Goal: Task Accomplishment & Management: Manage account settings

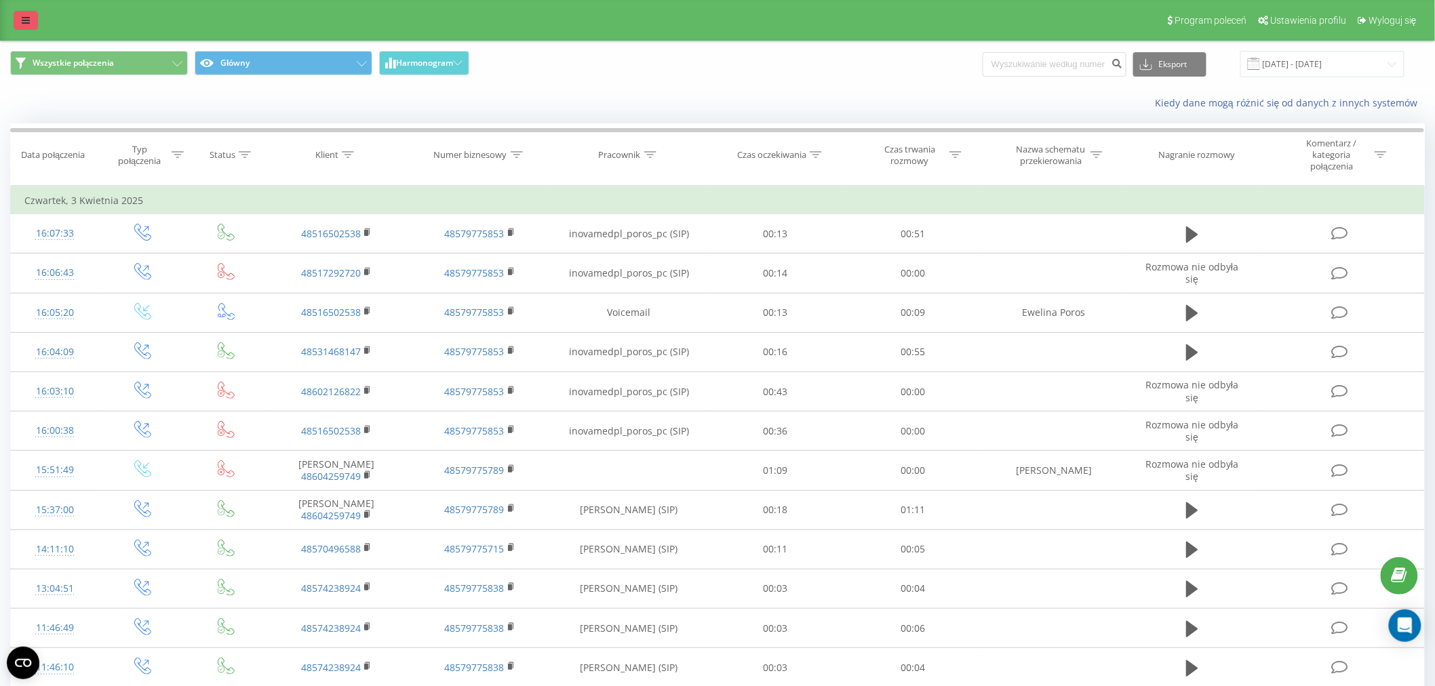
click at [30, 24] on link at bounding box center [26, 20] width 24 height 19
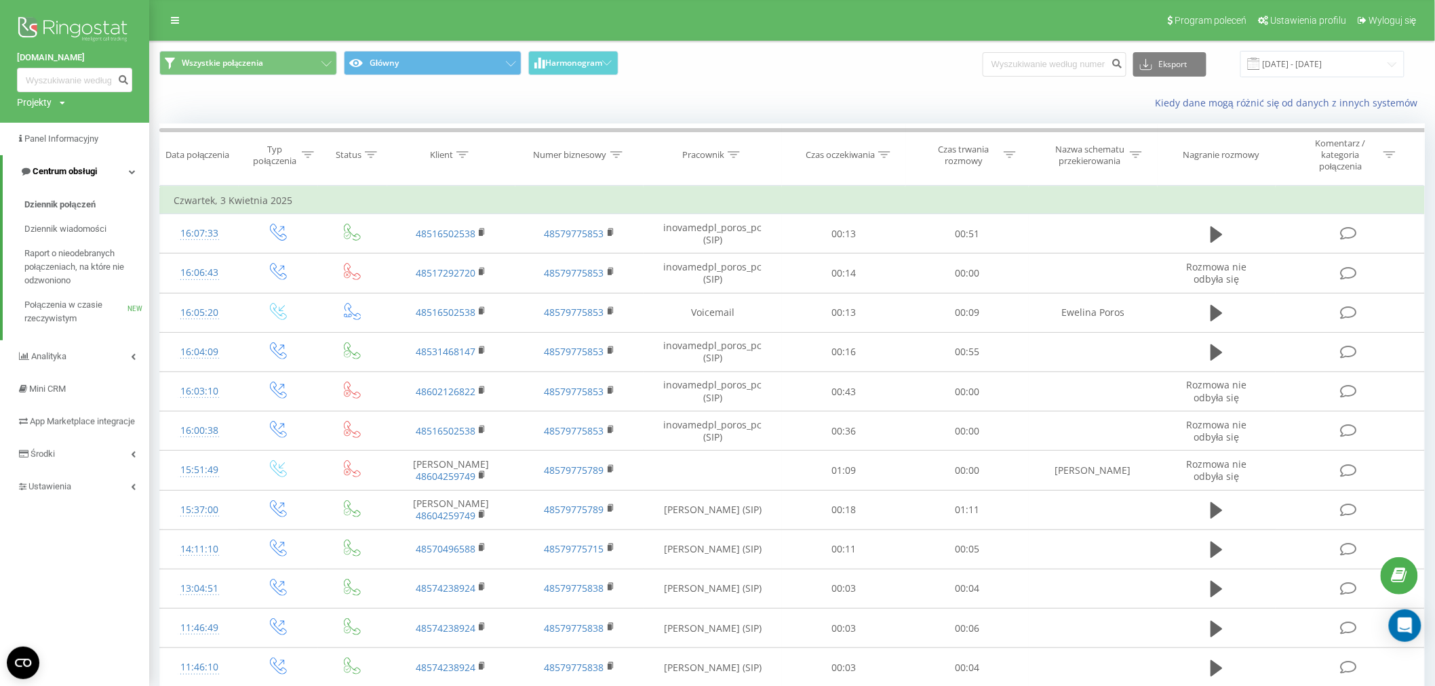
click at [82, 174] on span "Centrum obsługi" at bounding box center [65, 171] width 64 height 10
click at [82, 175] on span "Centrum obsługi" at bounding box center [62, 171] width 64 height 10
click at [72, 282] on span "Raport o nieodebranych połączeniach, na które nie odzwoniono" at bounding box center [83, 267] width 118 height 41
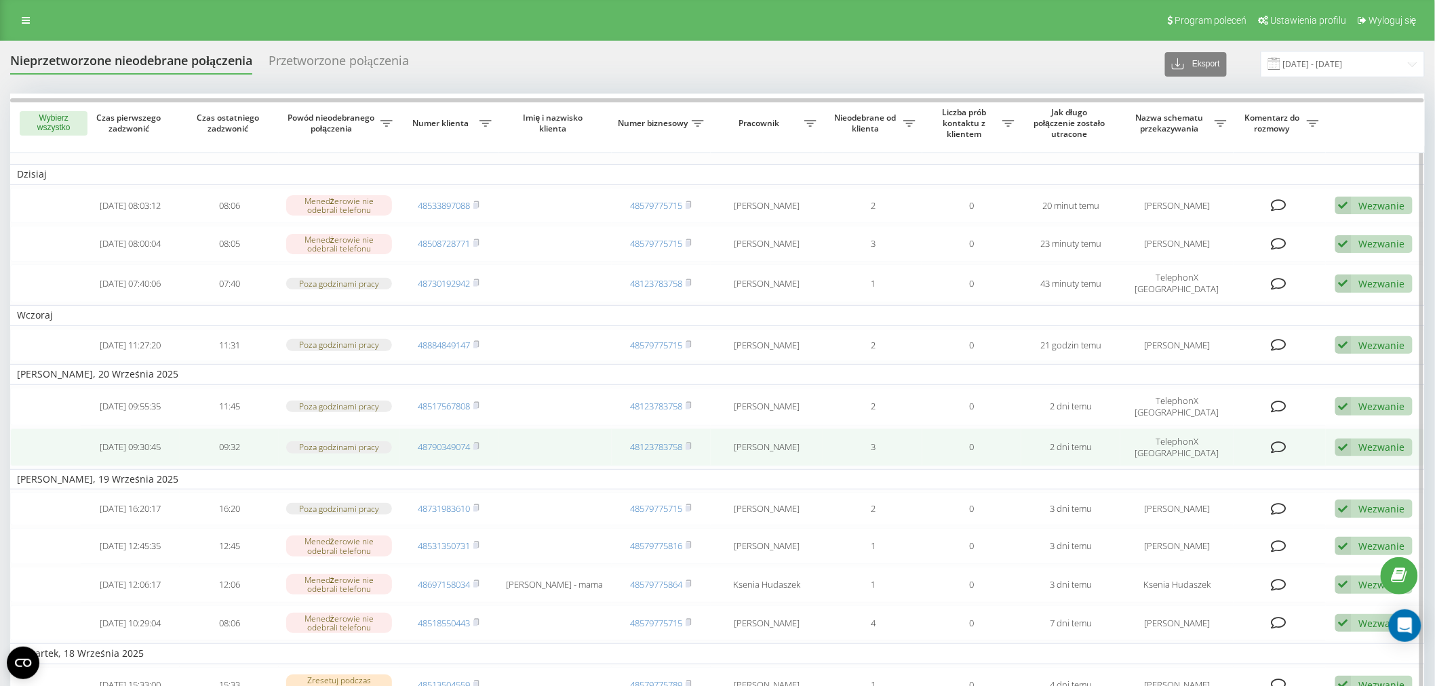
click at [482, 431] on td "48790349074" at bounding box center [448, 448] width 99 height 38
click at [477, 444] on rect at bounding box center [475, 447] width 4 height 6
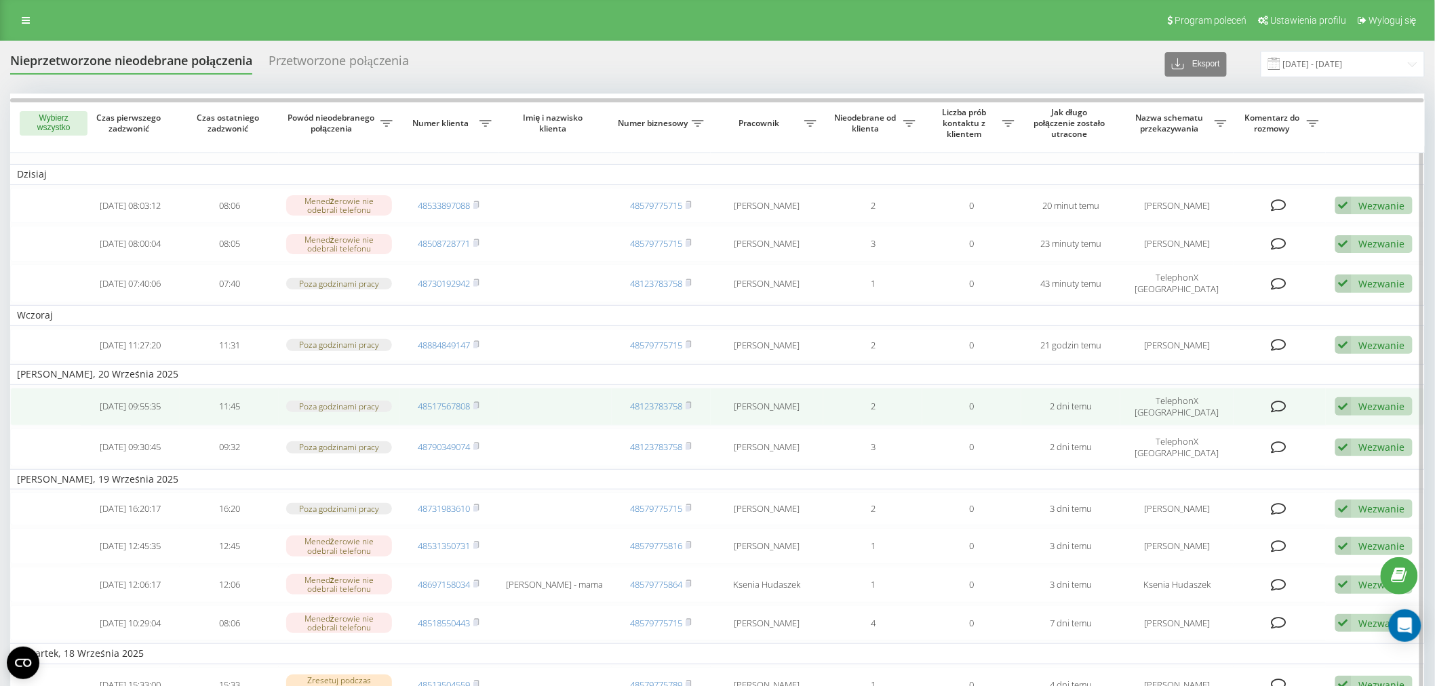
drag, startPoint x: 476, startPoint y: 392, endPoint x: 531, endPoint y: 397, distance: 55.2
click at [475, 402] on icon at bounding box center [476, 406] width 6 height 8
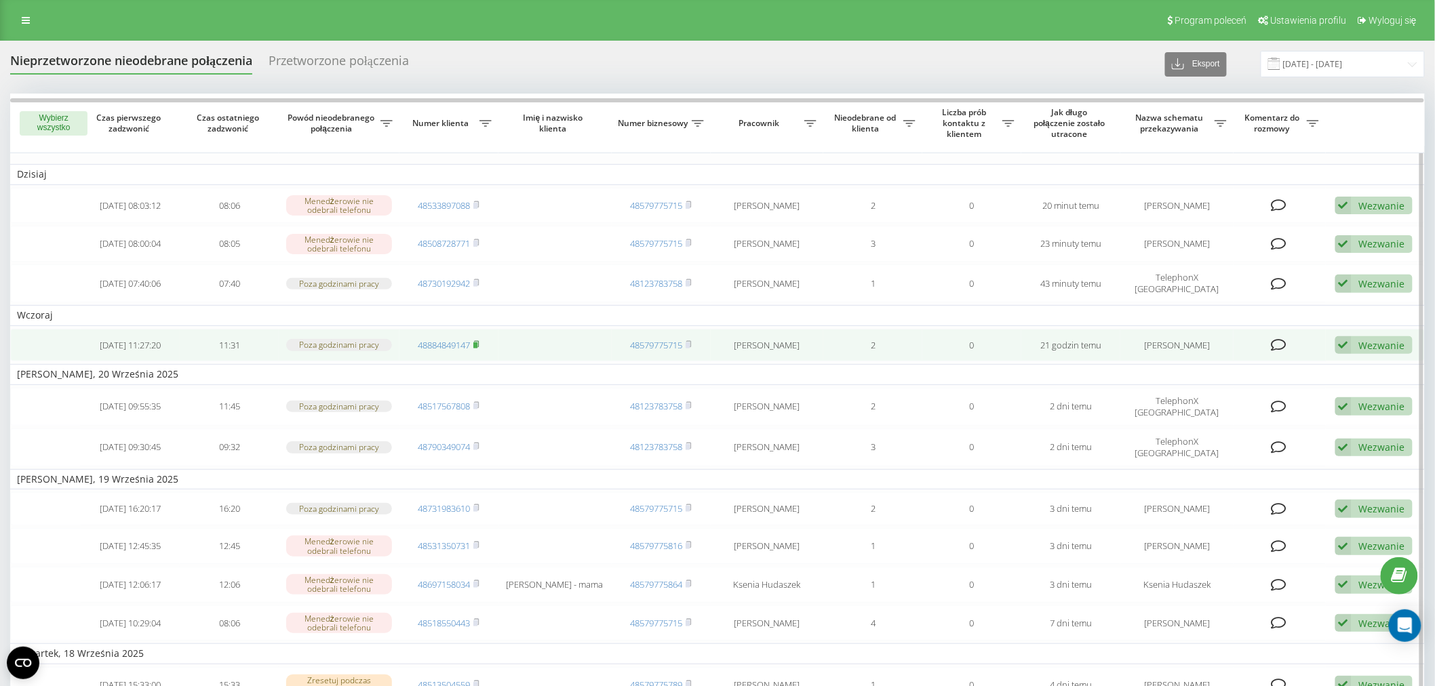
click at [476, 342] on rect at bounding box center [475, 345] width 4 height 6
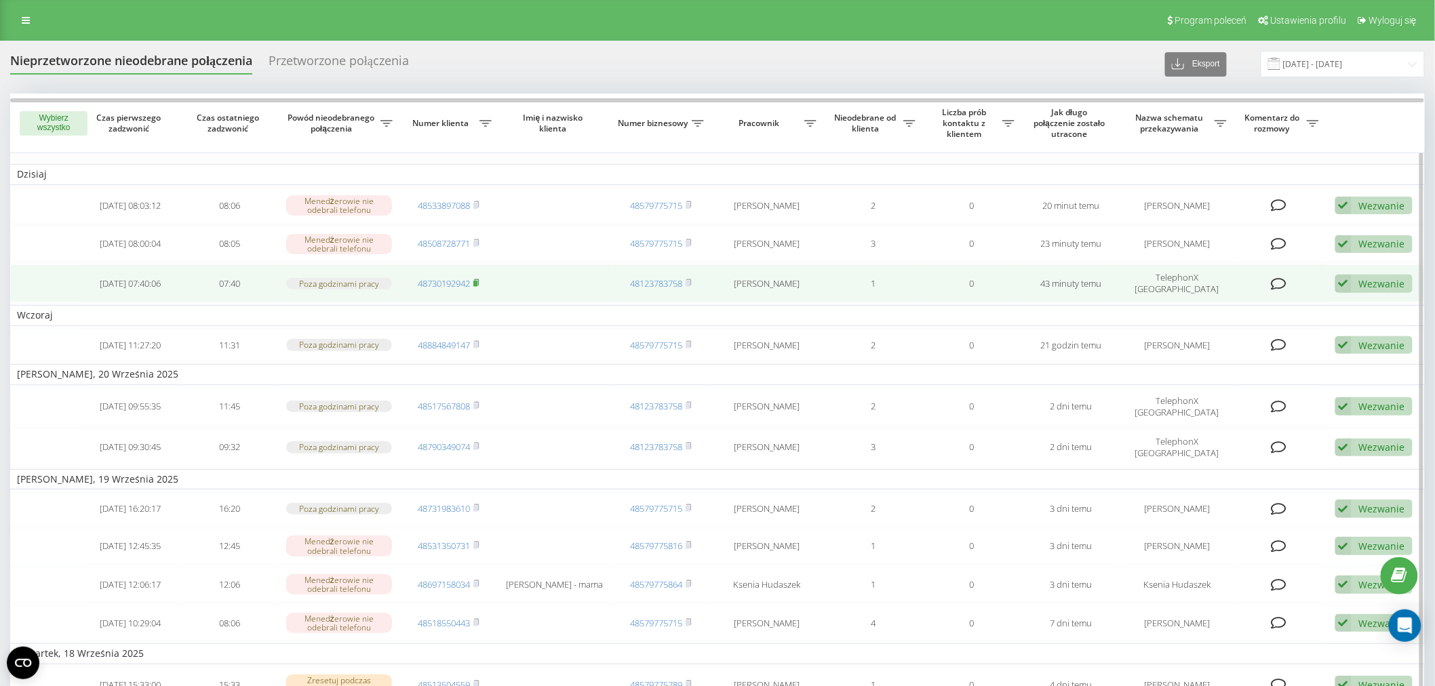
click at [475, 281] on rect at bounding box center [475, 284] width 4 height 6
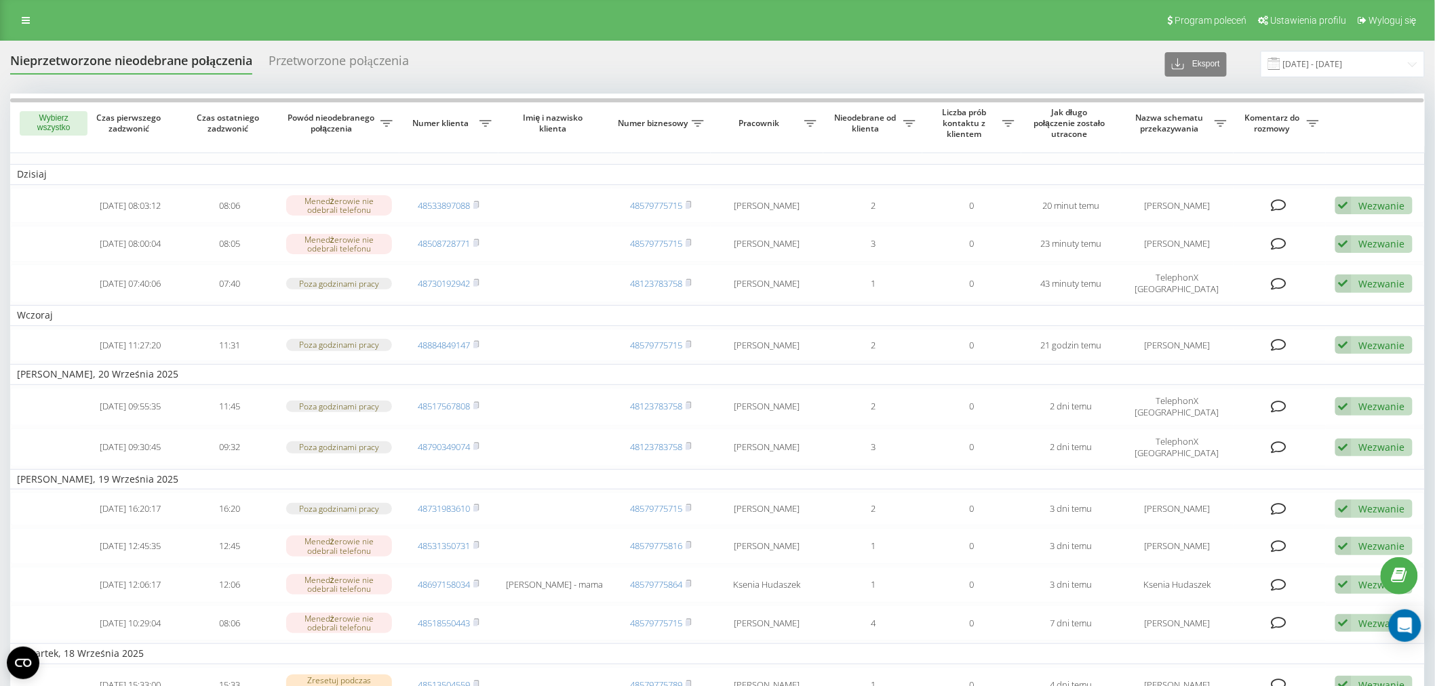
drag, startPoint x: 31, startPoint y: 18, endPoint x: 42, endPoint y: 75, distance: 58.8
click at [31, 18] on link at bounding box center [26, 20] width 24 height 19
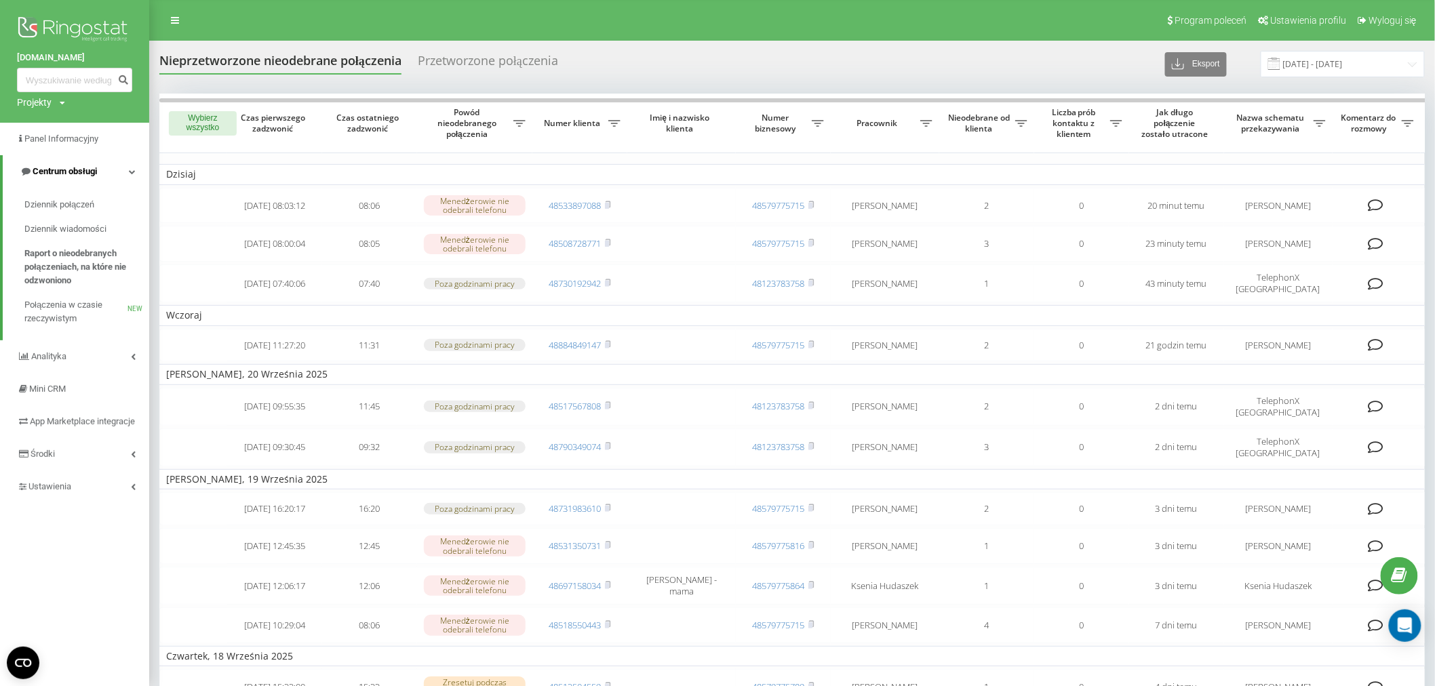
click at [102, 159] on link "Centrum obsługi" at bounding box center [76, 171] width 146 height 33
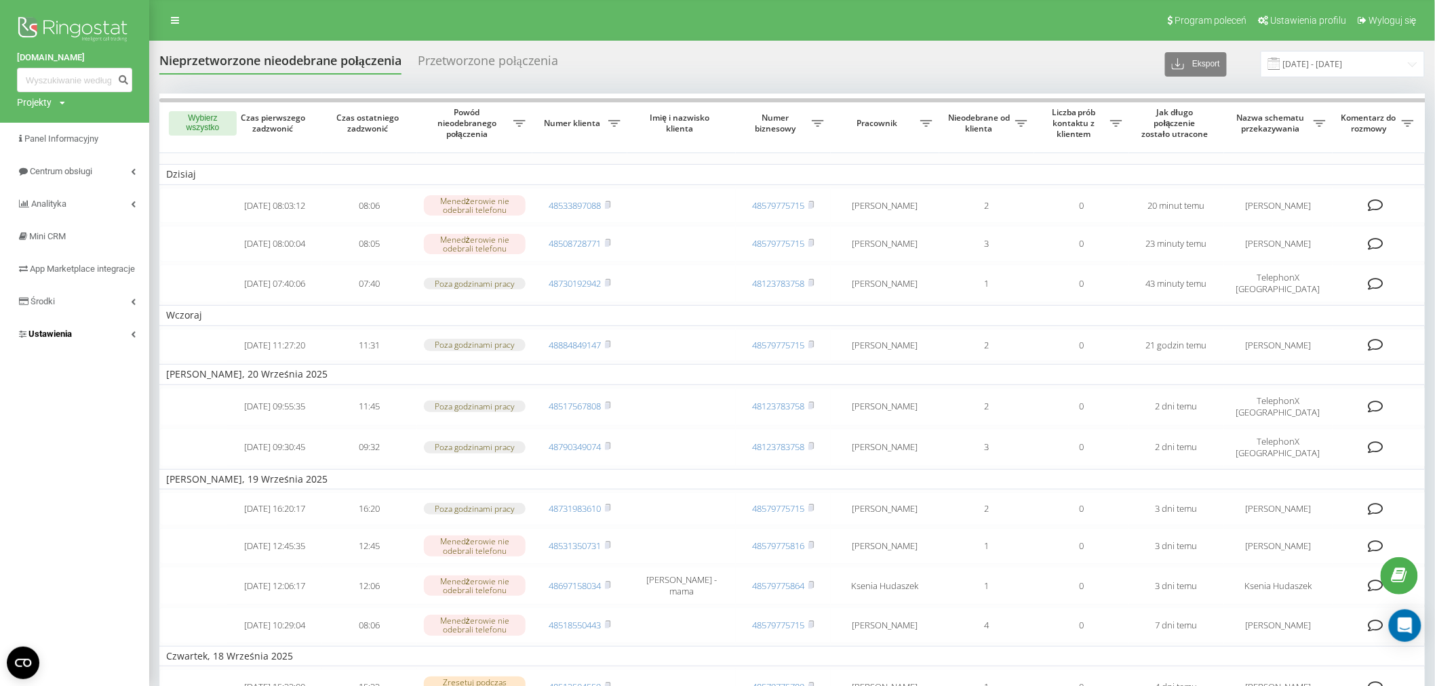
click at [94, 344] on link "Ustawienia" at bounding box center [74, 334] width 149 height 33
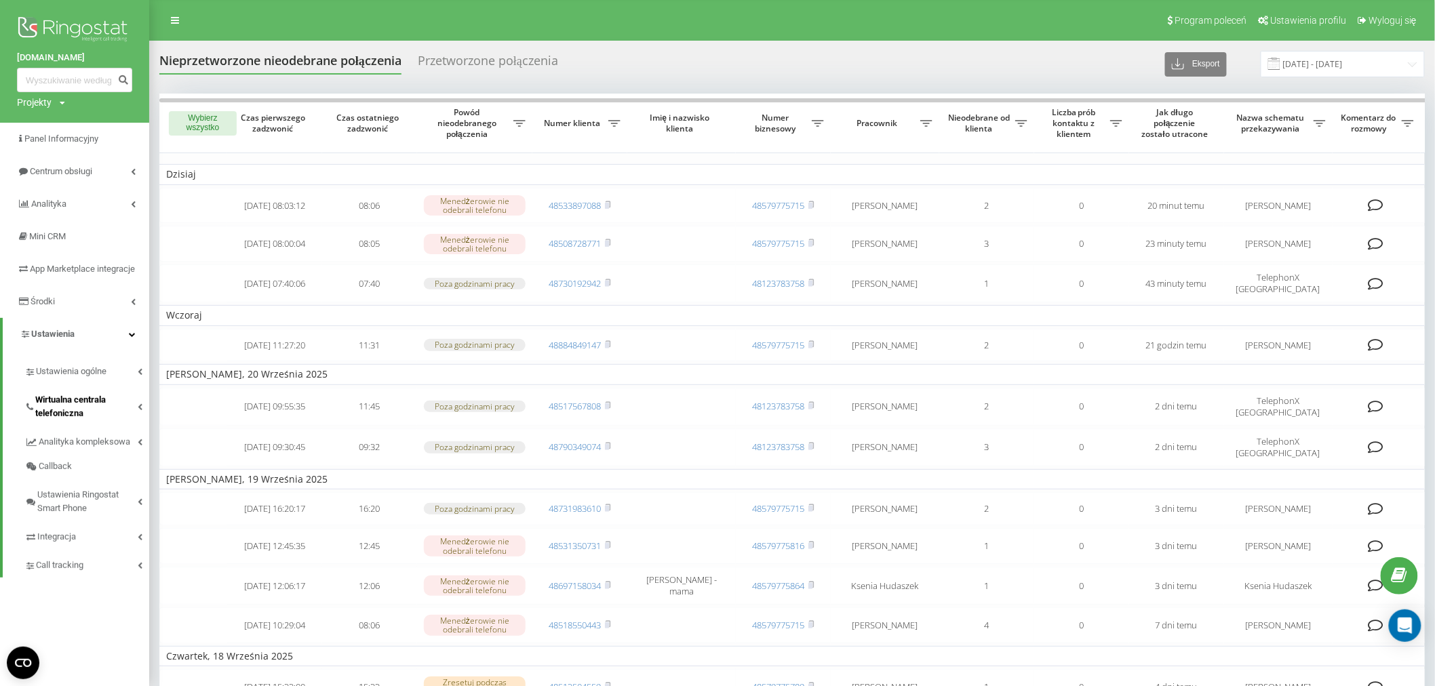
click at [83, 420] on span "Wirtualna centrala telefoniczna" at bounding box center [86, 406] width 102 height 27
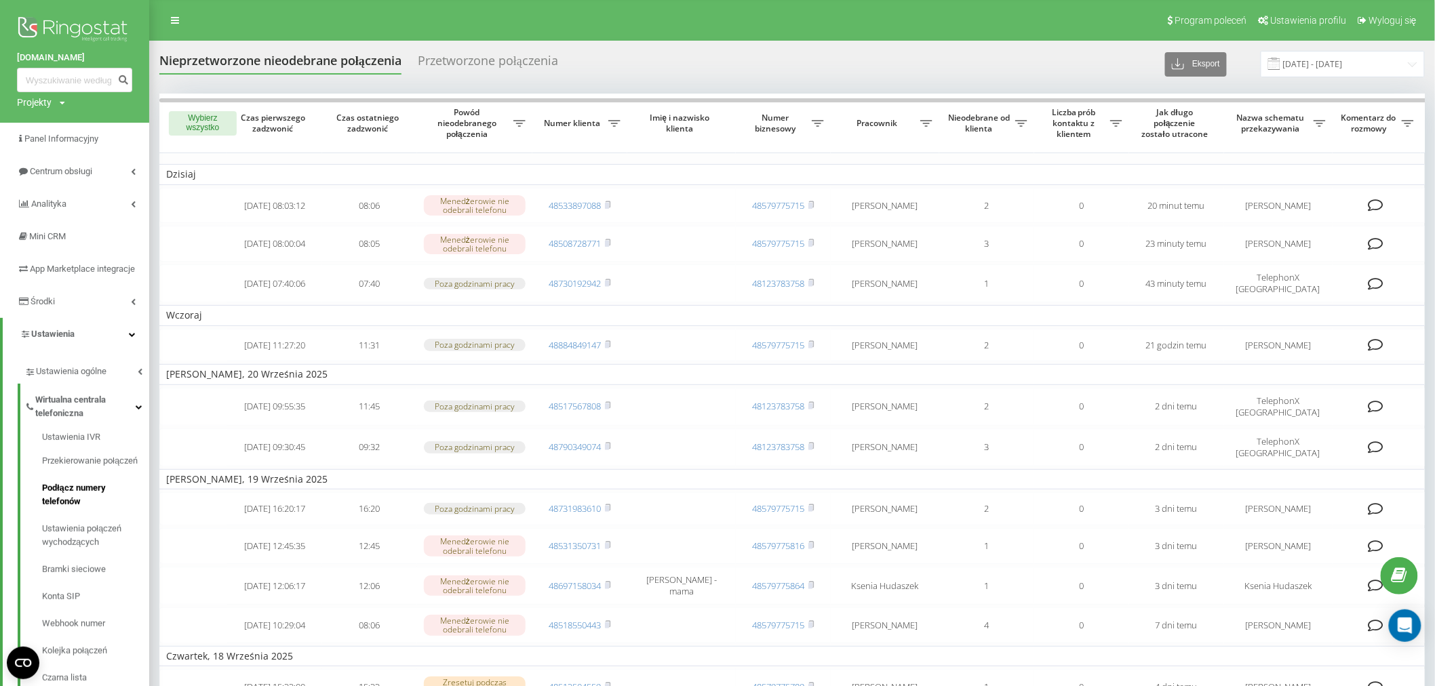
drag, startPoint x: 62, startPoint y: 503, endPoint x: 73, endPoint y: 498, distance: 12.2
click at [63, 503] on span "Podłącz numery telefonów" at bounding box center [92, 495] width 100 height 27
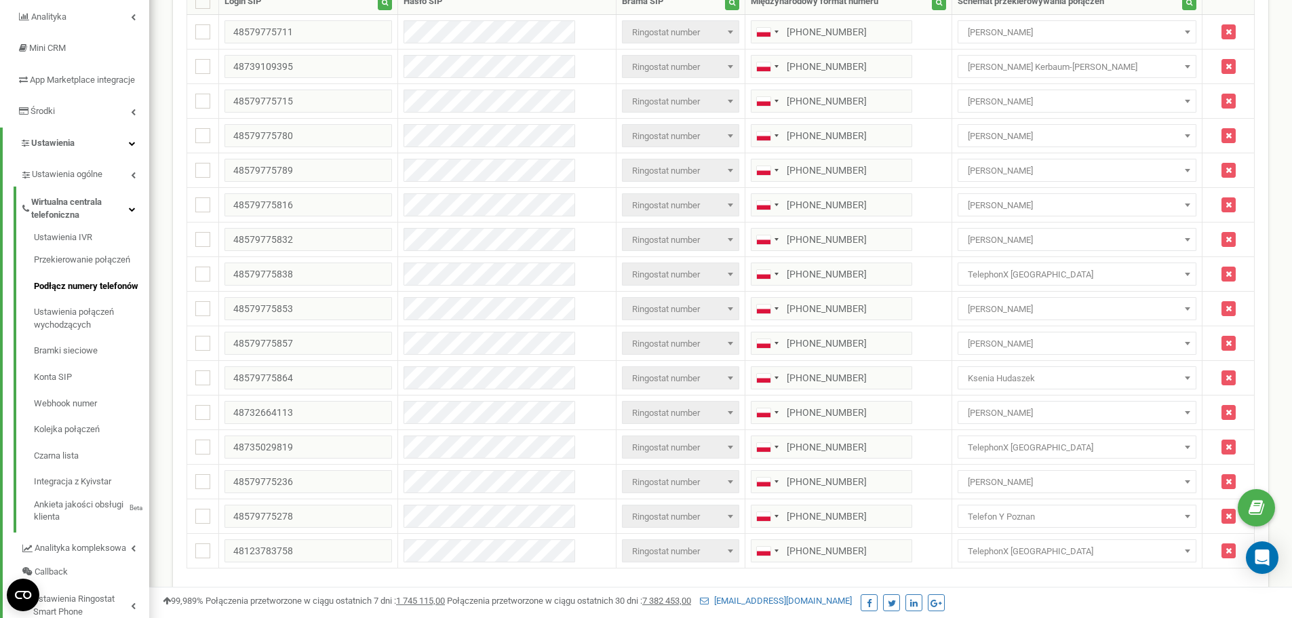
scroll to position [174, 0]
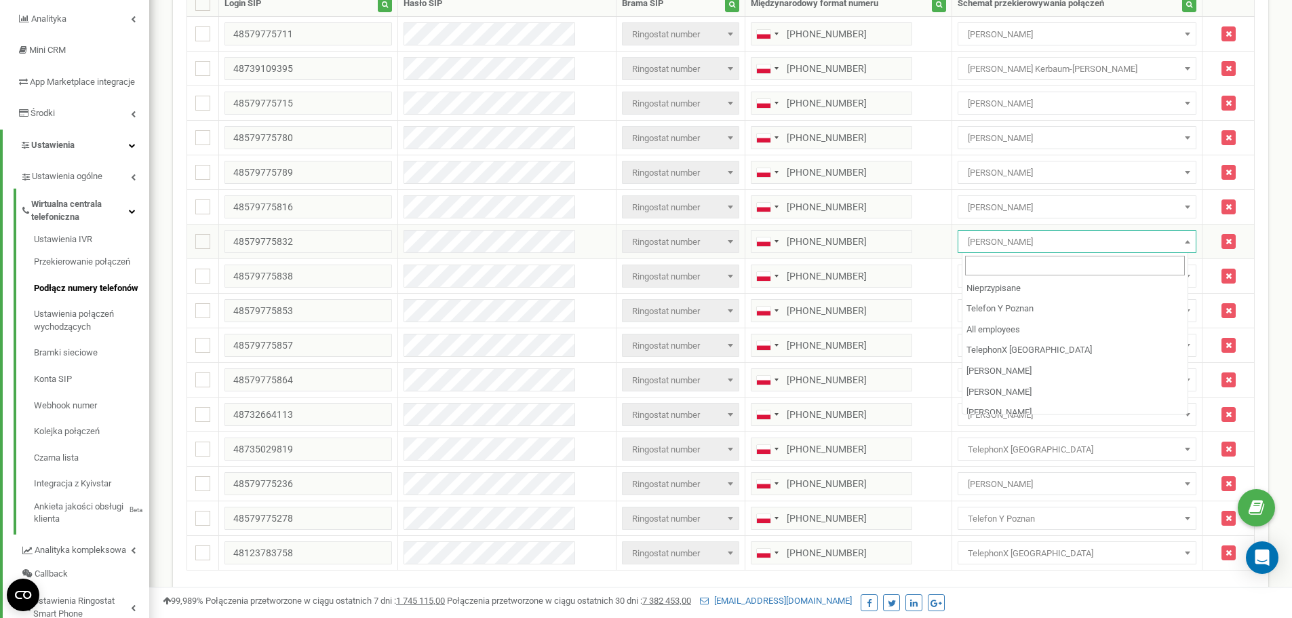
click at [1031, 236] on span "[PERSON_NAME]" at bounding box center [1076, 242] width 229 height 19
select select "222841"
click at [774, 281] on div "[PHONE_NUMBER]" at bounding box center [831, 276] width 161 height 23
click at [1023, 281] on span "TelephonX [GEOGRAPHIC_DATA]" at bounding box center [1076, 276] width 229 height 19
click at [1290, 279] on div "Program poleceń Ustawienia profilu Wyloguj się inovamed.pl używa Ringostat na 3…" at bounding box center [720, 270] width 1143 height 889
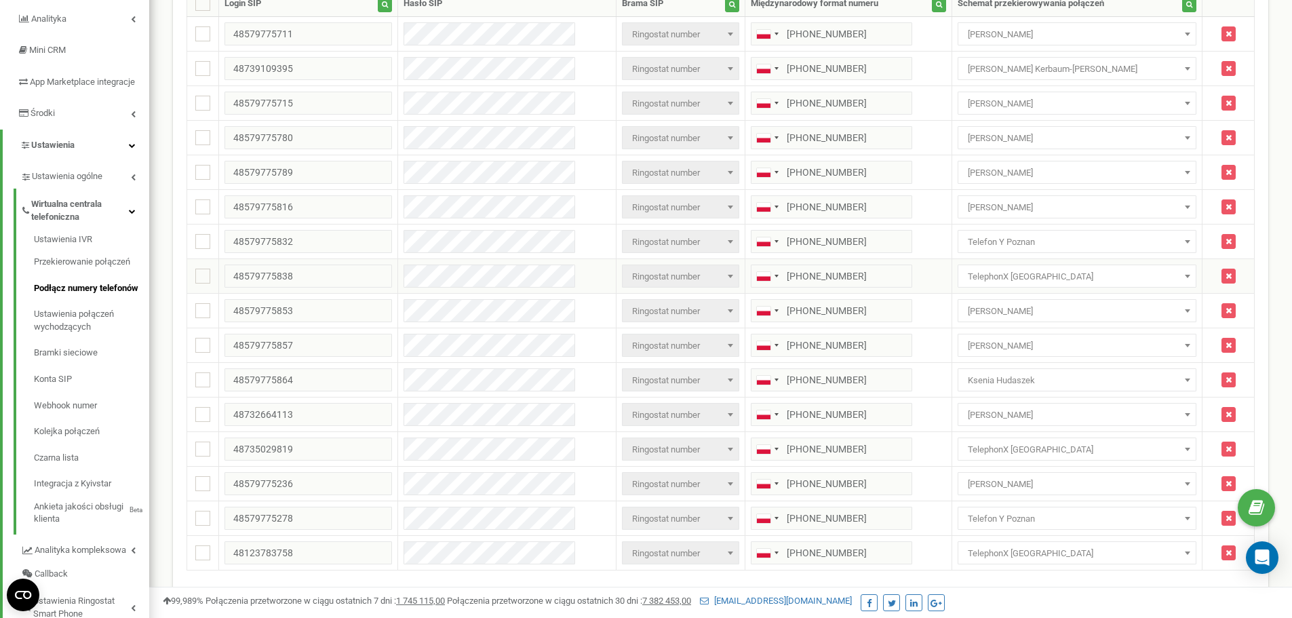
click at [1049, 279] on span "TelephonX [GEOGRAPHIC_DATA]" at bounding box center [1076, 276] width 229 height 19
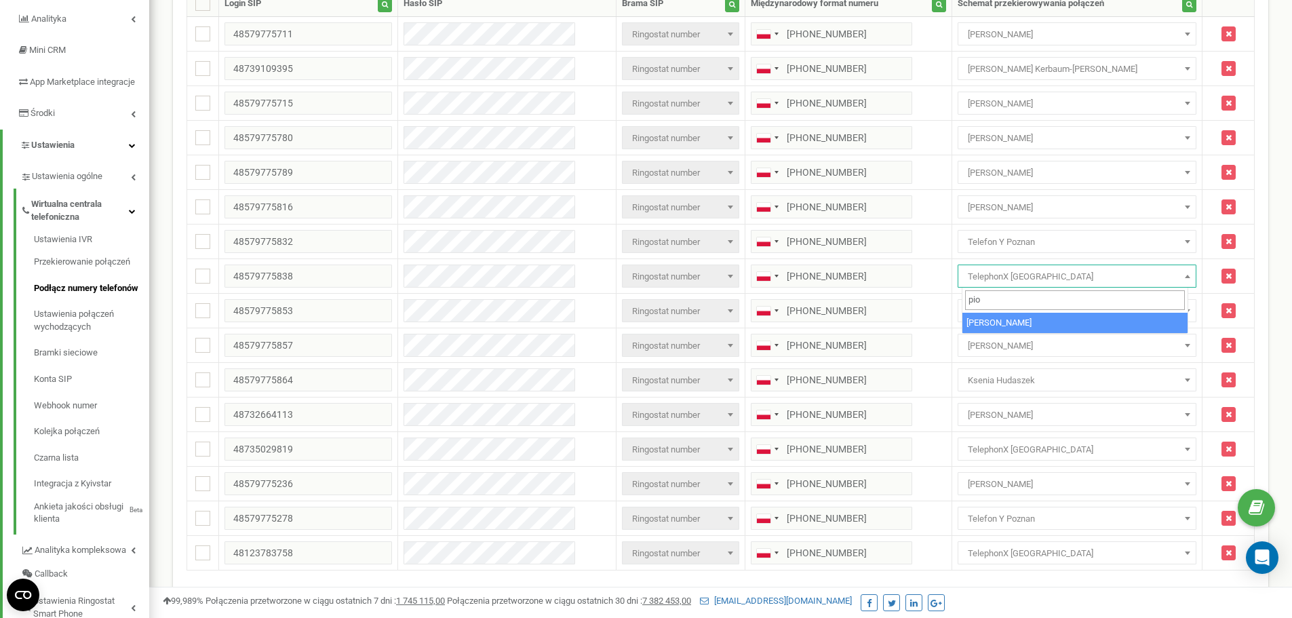
type input "pio"
select select "228876"
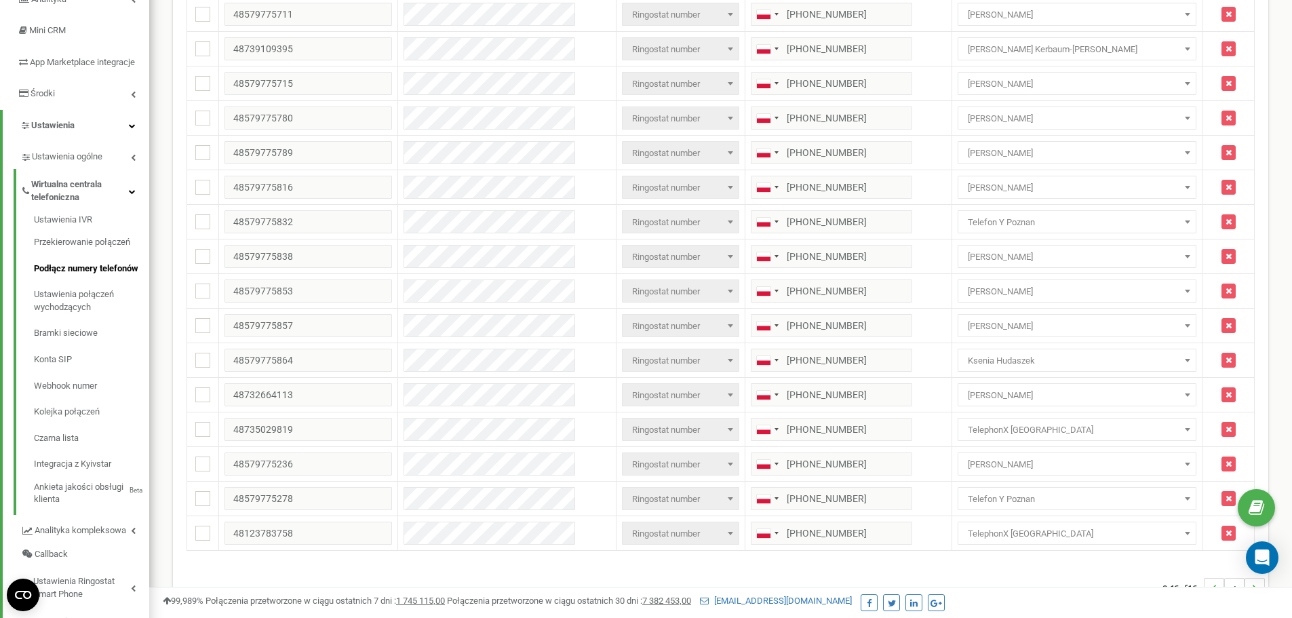
scroll to position [195, 0]
click at [990, 257] on span "[PERSON_NAME]" at bounding box center [1076, 255] width 229 height 19
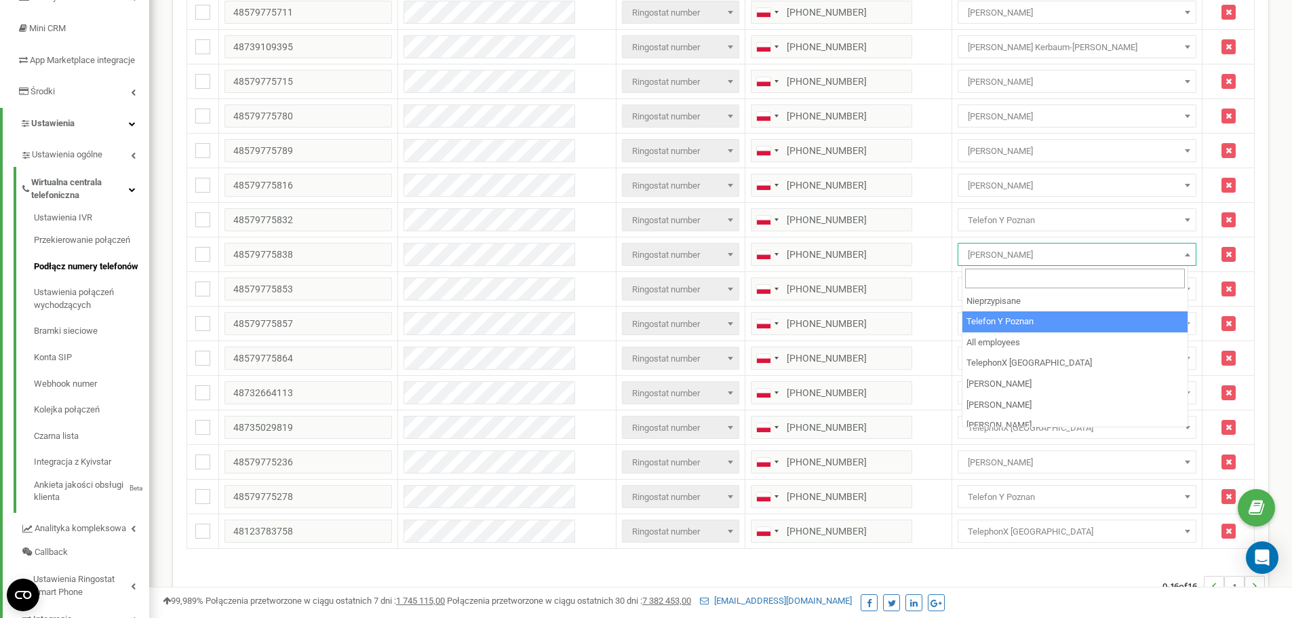
select select "222841"
click at [1012, 252] on span "Telefon Y Poznan" at bounding box center [1076, 255] width 229 height 19
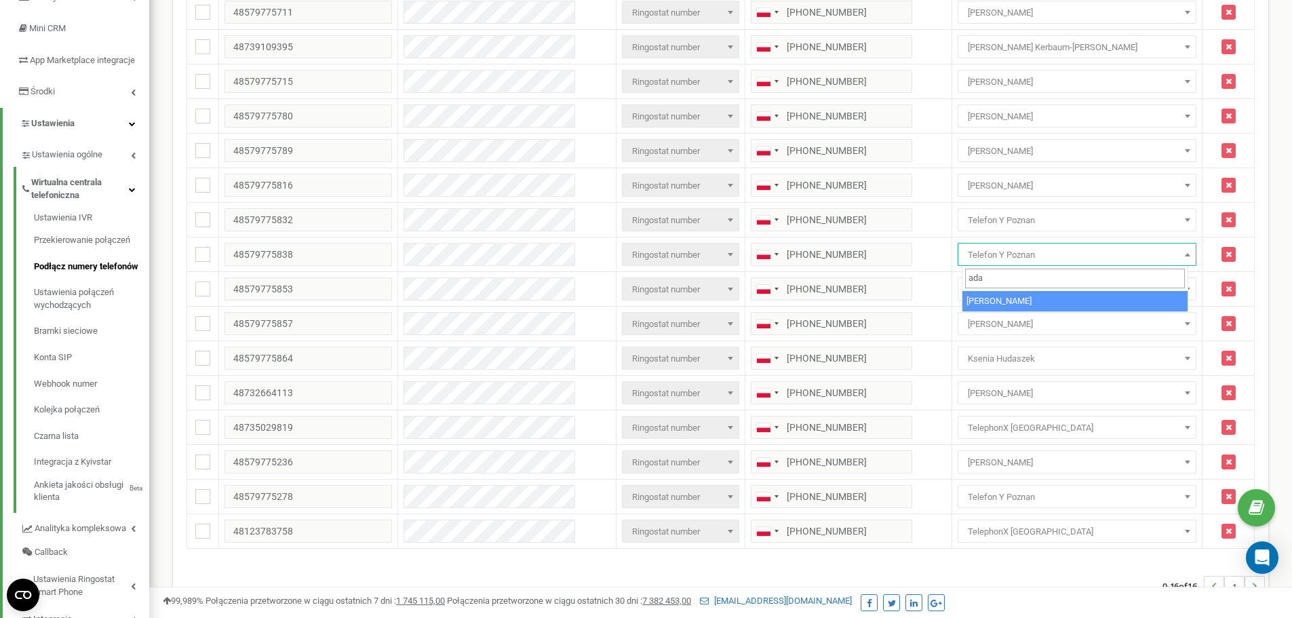
type input "ada"
select select "228881"
